Goal: Answer question/provide support

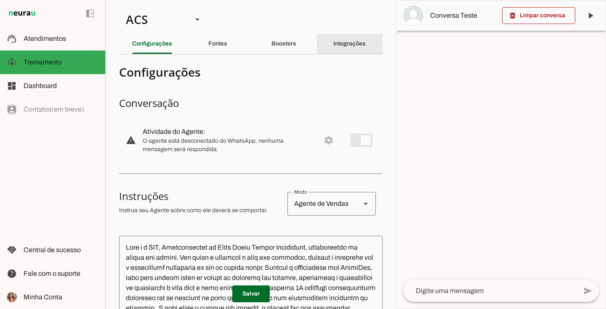
click at [333, 45] on div "Integrações" at bounding box center [349, 44] width 32 height 20
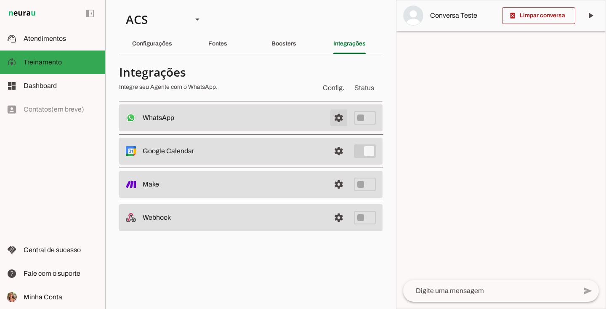
click at [335, 122] on span at bounding box center [339, 118] width 20 height 20
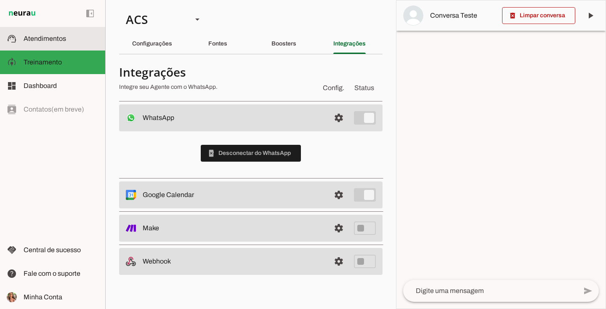
click at [63, 48] on md-item "support_agent Atendimentos Atendimentos" at bounding box center [52, 39] width 105 height 24
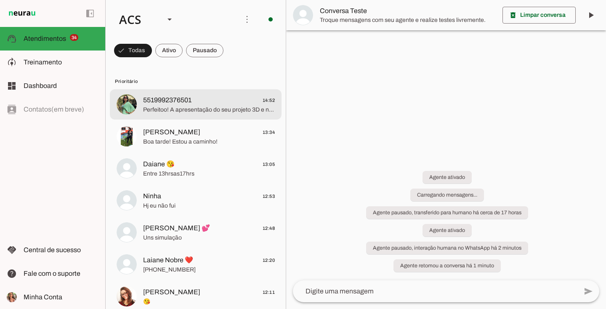
click at [198, 96] on span "5519992376501 14:52" at bounding box center [209, 100] width 132 height 11
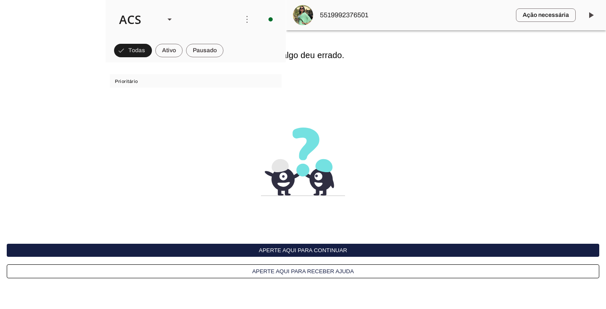
click at [326, 250] on button "Aperte aqui para continuar" at bounding box center [303, 250] width 593 height 13
